Goal: Transaction & Acquisition: Obtain resource

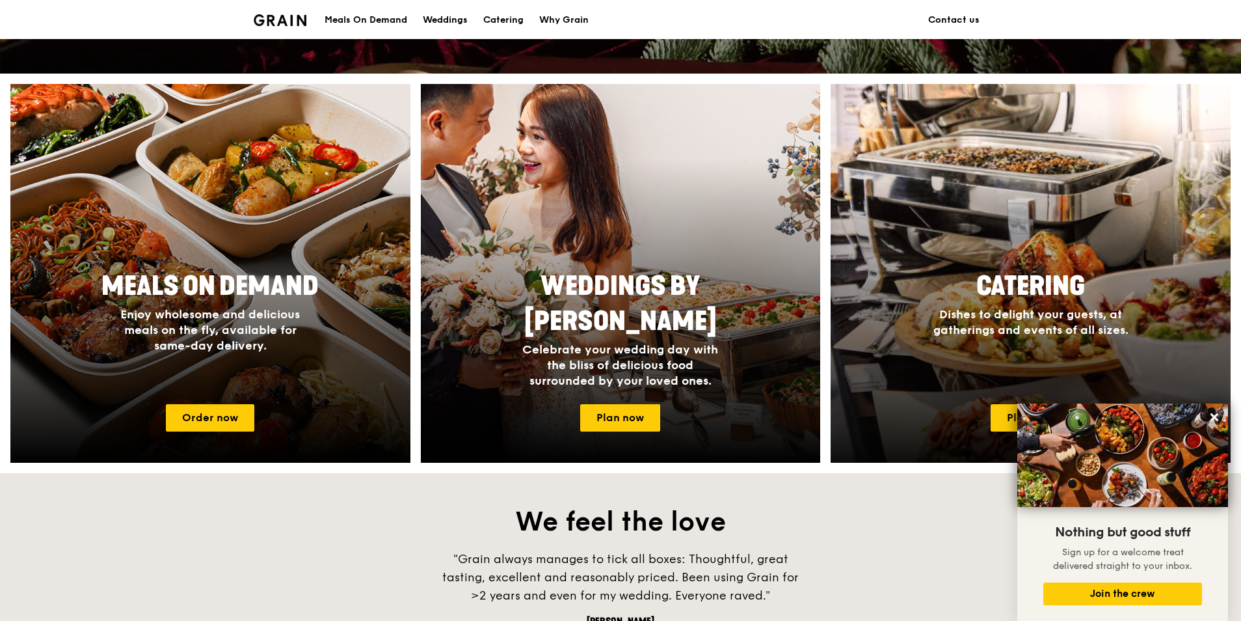
scroll to position [436, 0]
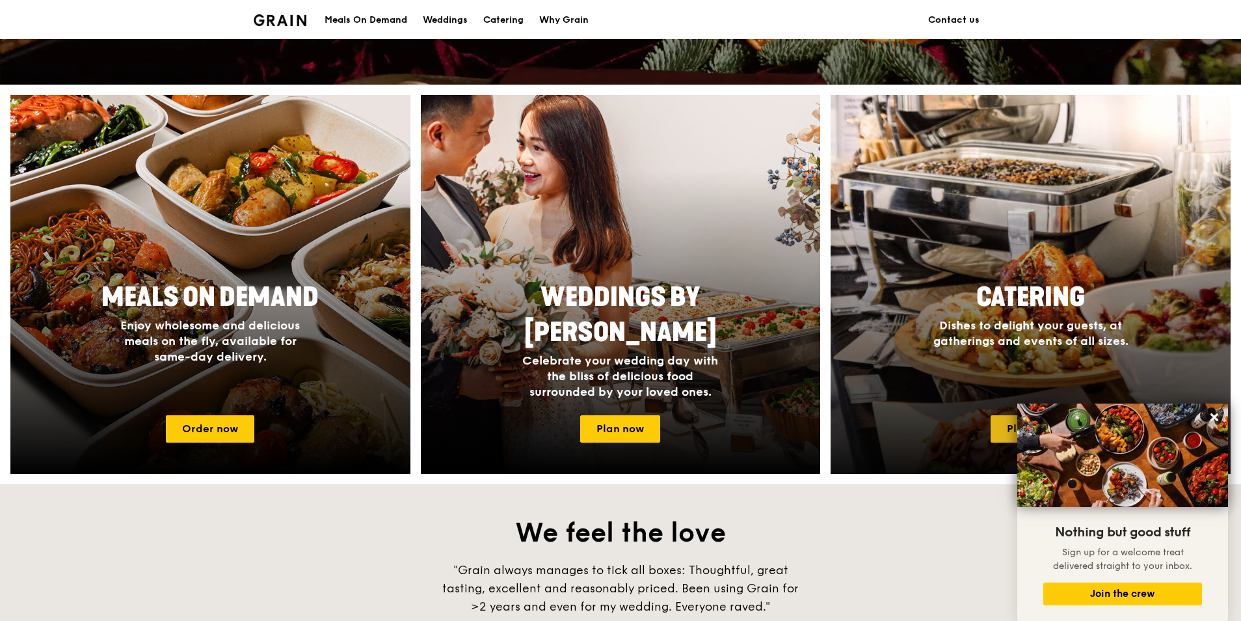
click at [1002, 429] on link "Plan now" at bounding box center [1031, 428] width 80 height 27
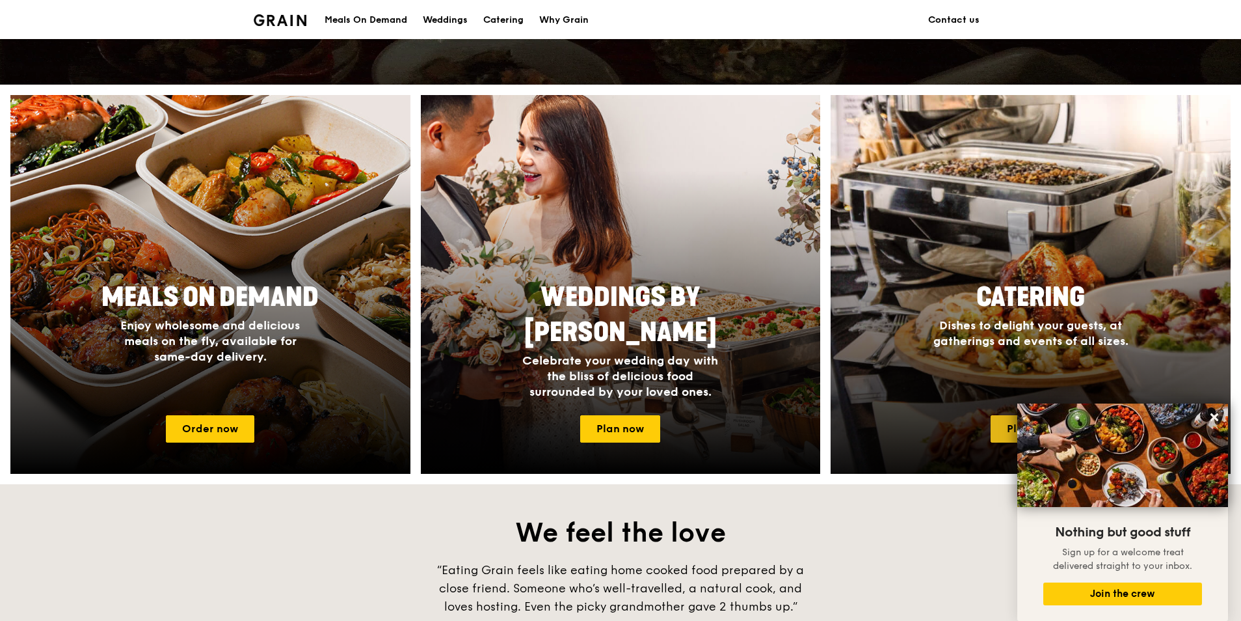
click at [1003, 436] on link "Plan now" at bounding box center [1031, 428] width 80 height 27
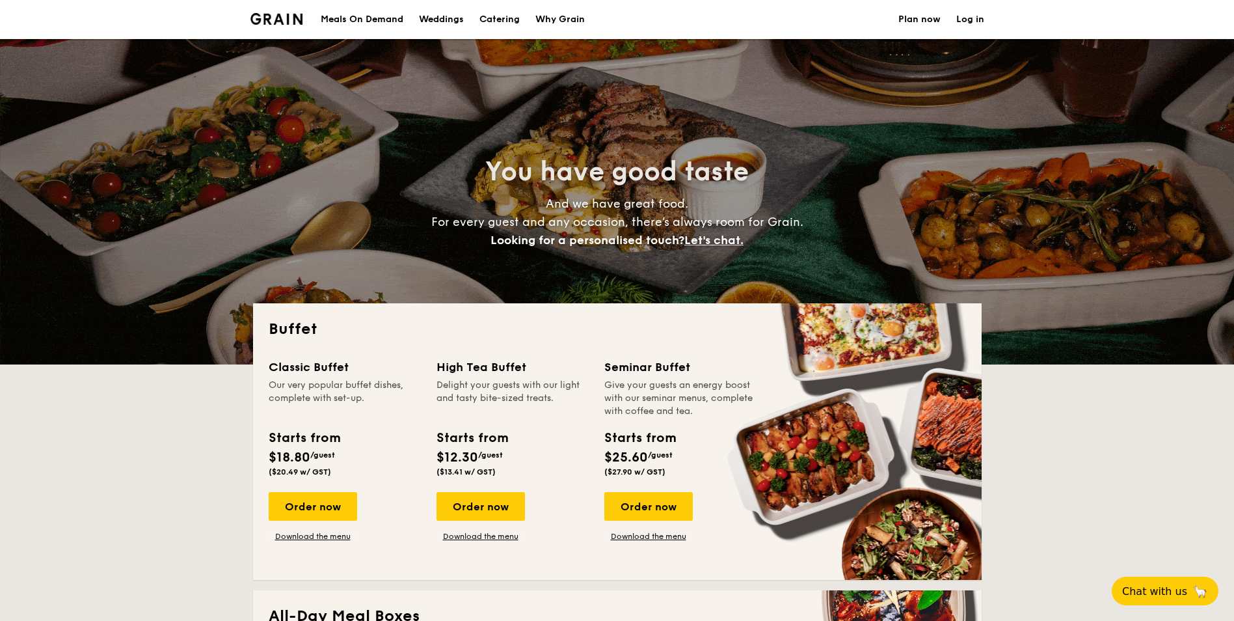
select select
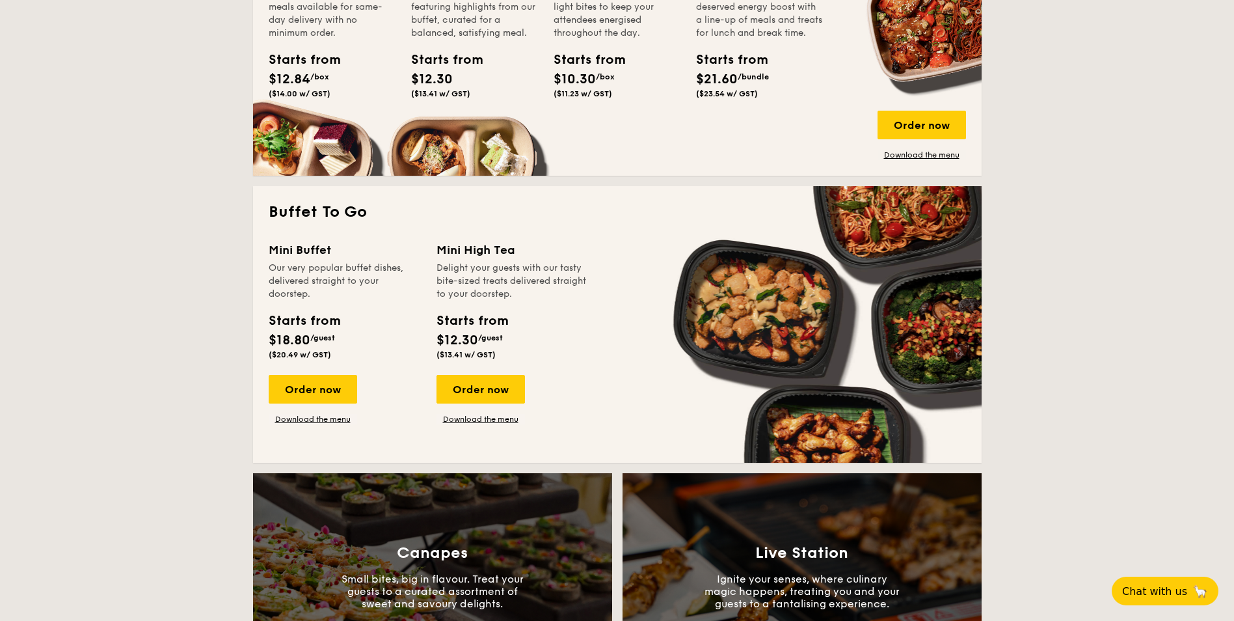
scroll to position [715, 0]
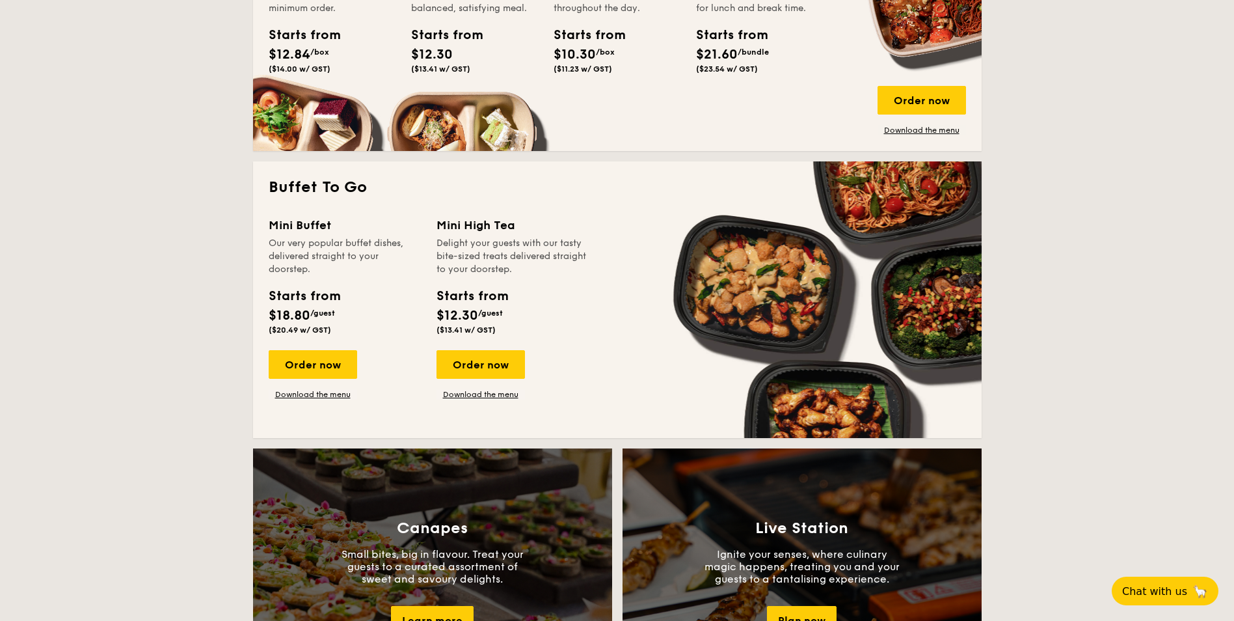
drag, startPoint x: 314, startPoint y: 362, endPoint x: 420, endPoint y: 427, distance: 124.6
click at [314, 362] on div "Order now" at bounding box center [313, 364] width 88 height 29
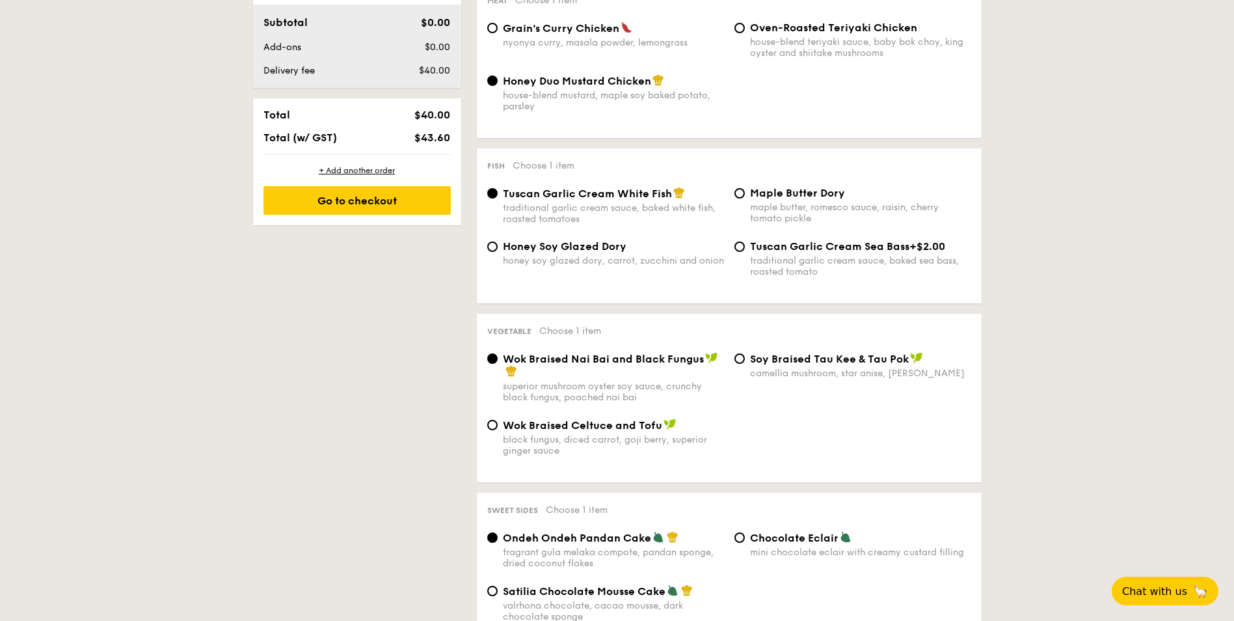
select select
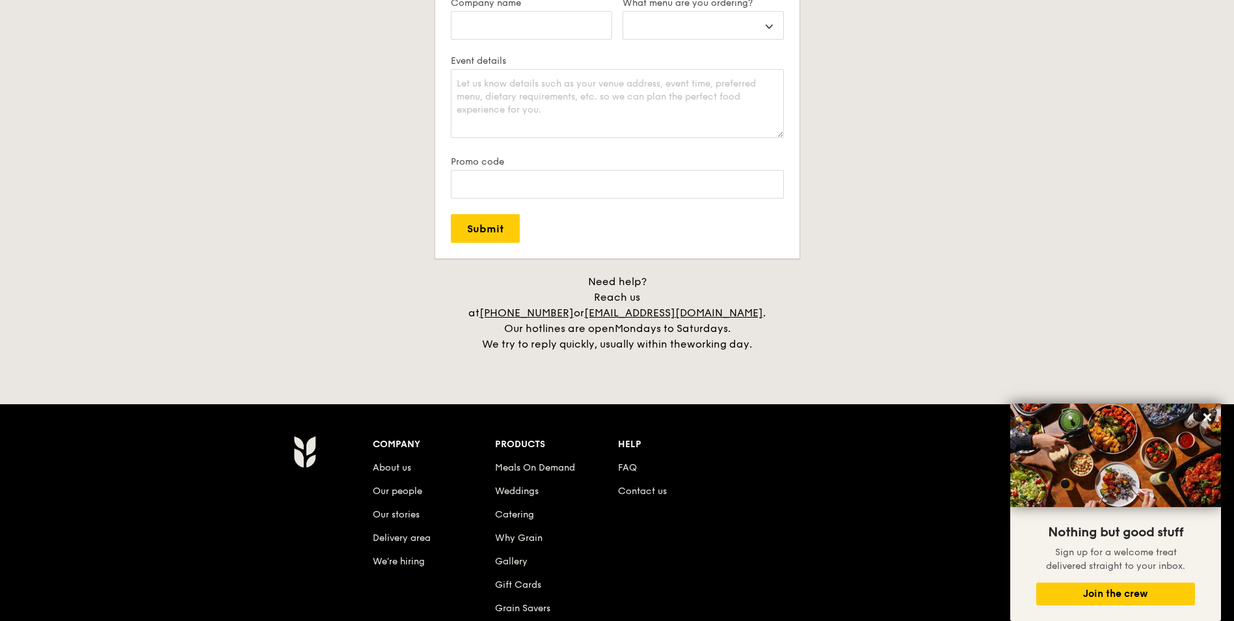
scroll to position [2566, 0]
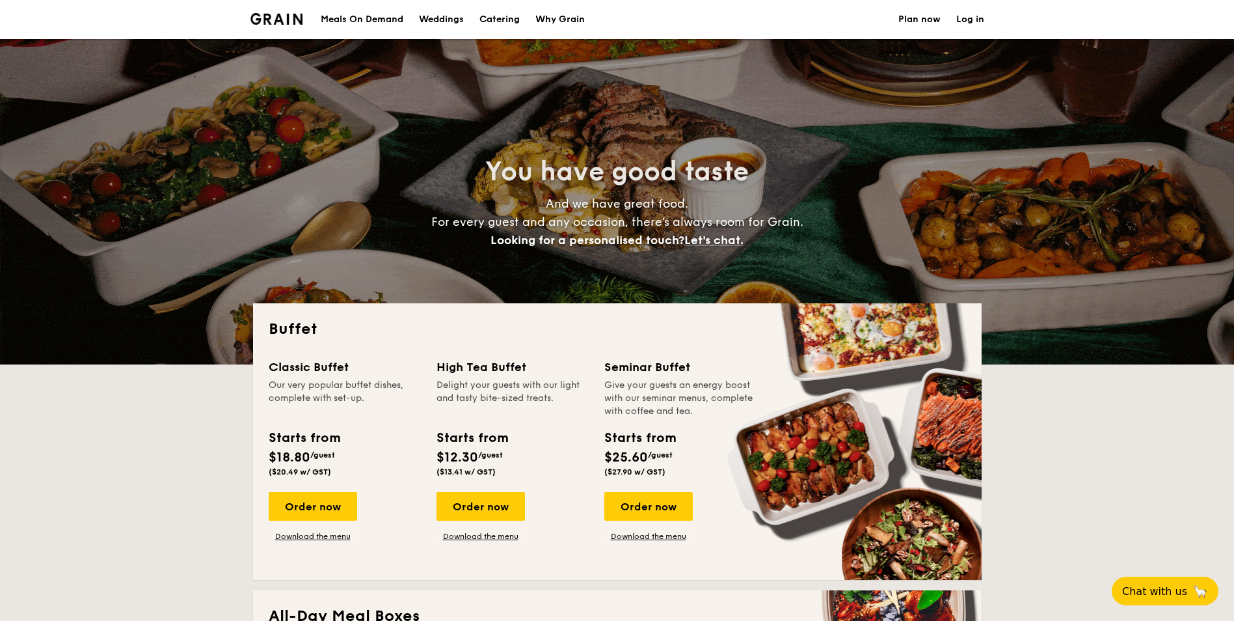
select select
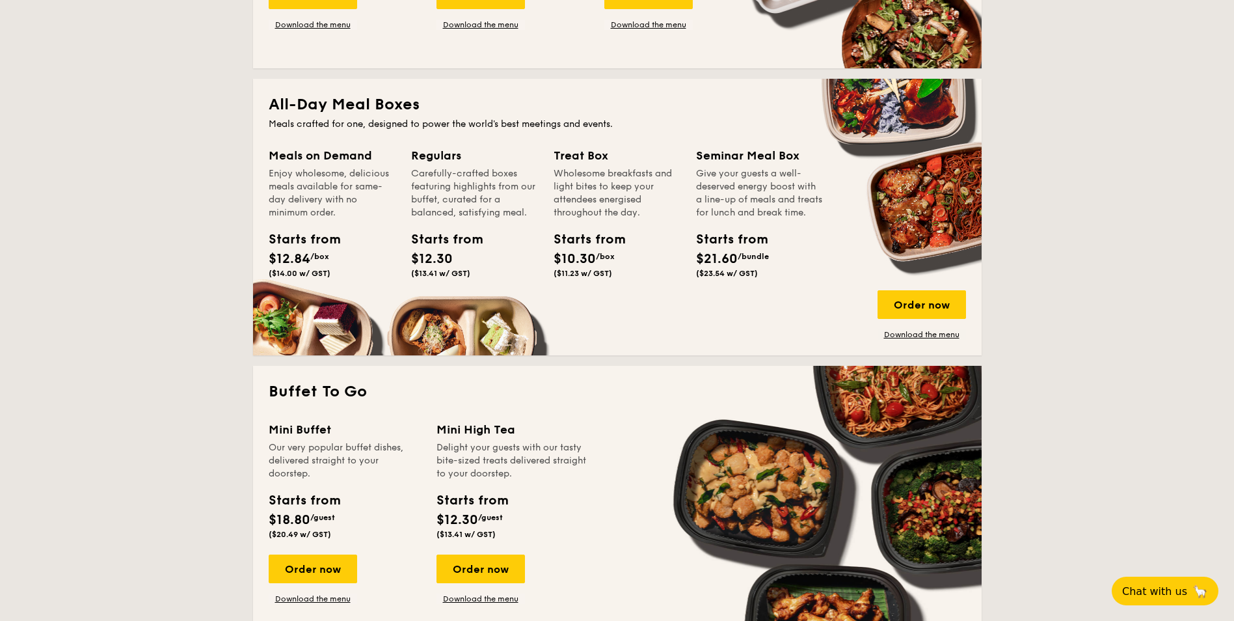
scroll to position [585, 0]
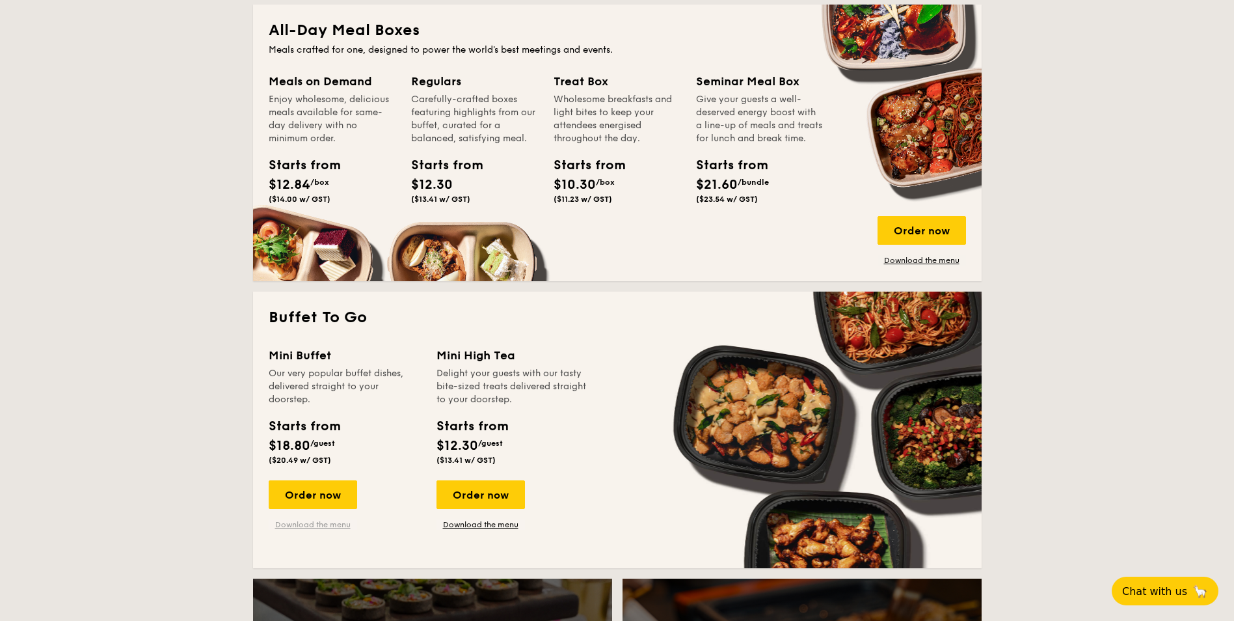
click at [320, 526] on link "Download the menu" at bounding box center [313, 524] width 88 height 10
